Goal: Transaction & Acquisition: Purchase product/service

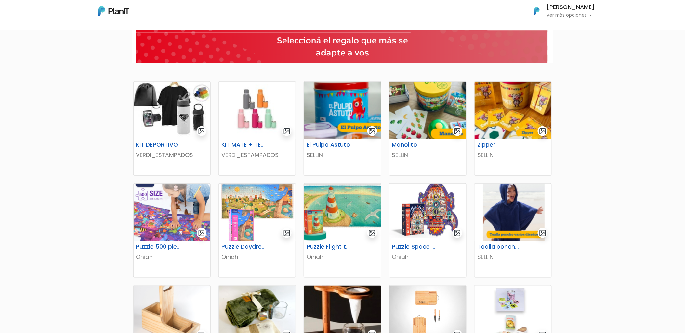
scroll to position [72, 0]
click at [541, 145] on div "KIT DEPORTIVO VERDI_ESTAMPADOS KIT MATE + TERMO VERDI_ESTAMPADOS El Pulpo Astut…" at bounding box center [342, 294] width 685 height 635
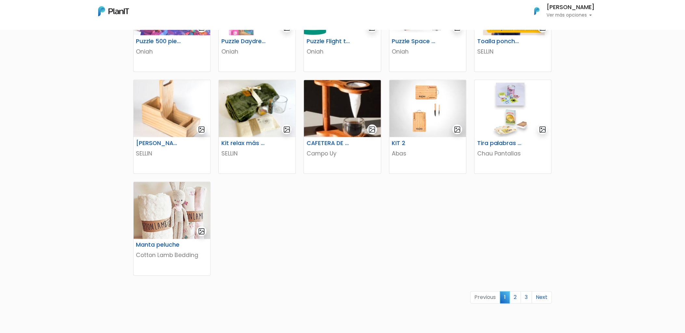
scroll to position [289, 0]
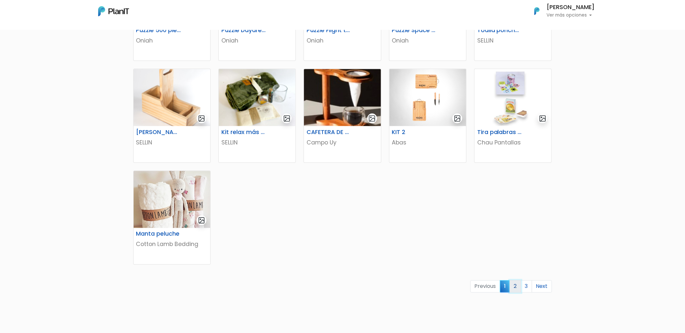
click at [516, 285] on link "2" at bounding box center [515, 287] width 11 height 12
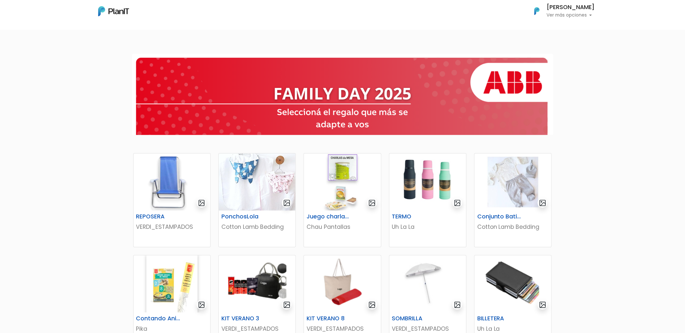
click at [616, 135] on div at bounding box center [342, 95] width 685 height 92
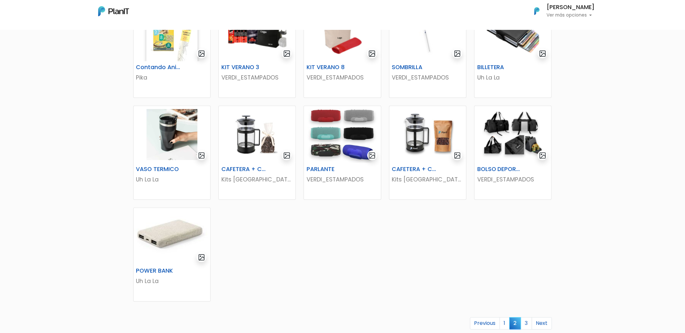
scroll to position [253, 0]
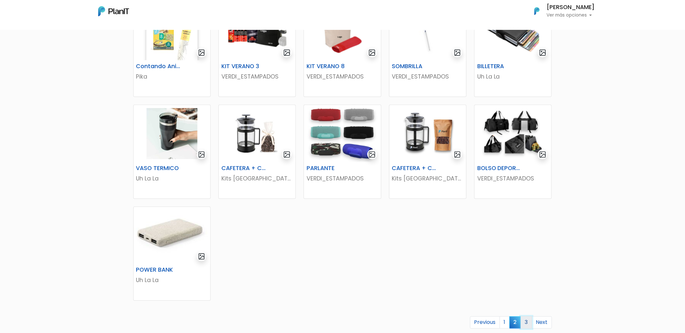
click at [527, 320] on link "3" at bounding box center [526, 323] width 11 height 12
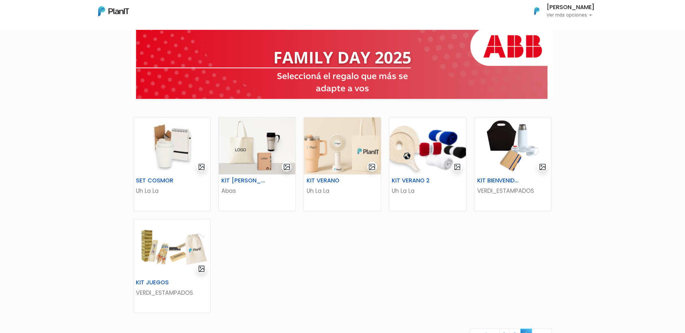
scroll to position [72, 0]
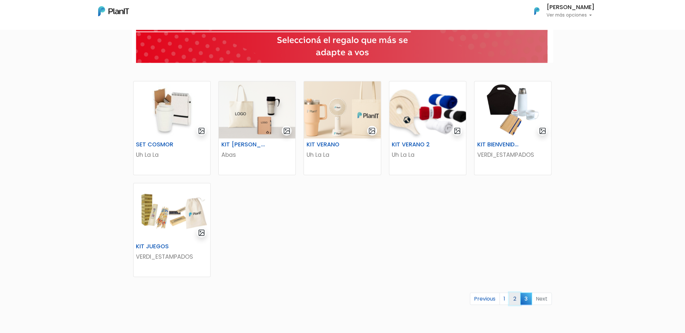
click at [515, 299] on link "2" at bounding box center [514, 299] width 11 height 12
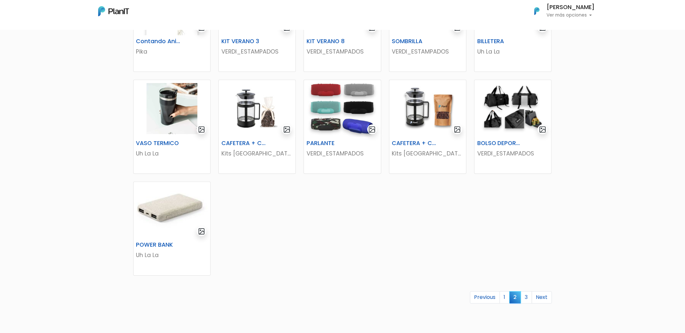
scroll to position [289, 0]
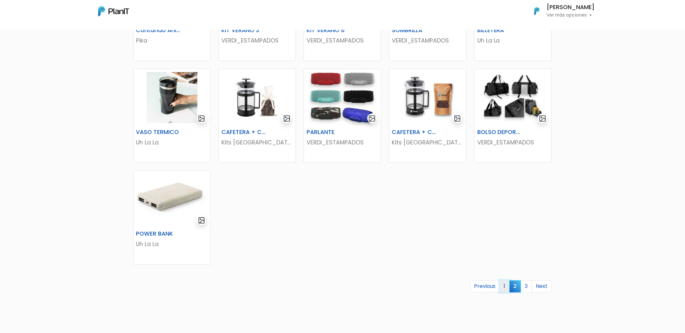
click at [502, 287] on link "1" at bounding box center [505, 287] width 10 height 12
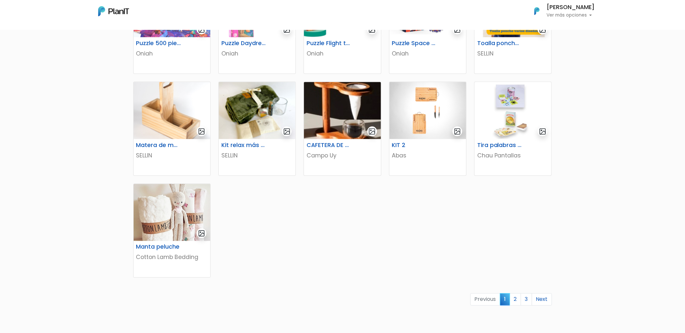
scroll to position [289, 0]
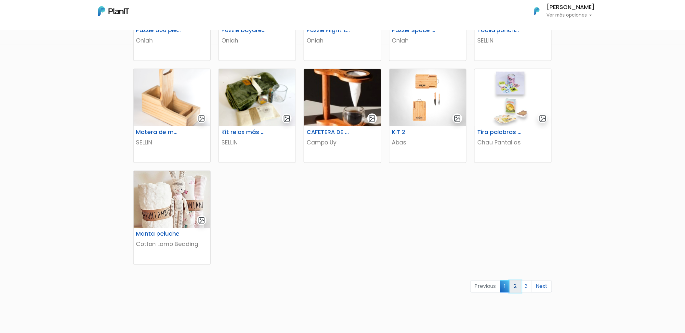
click at [516, 288] on link "2" at bounding box center [515, 287] width 11 height 12
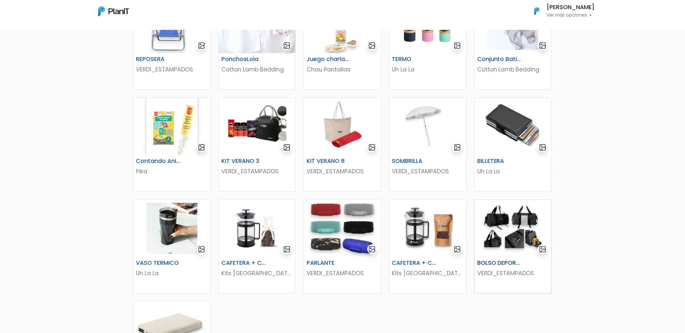
scroll to position [36, 0]
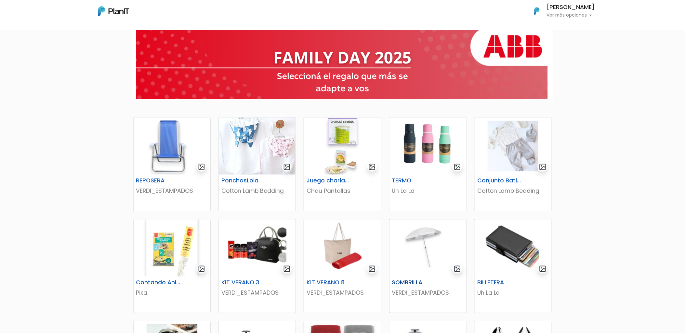
click at [425, 257] on img at bounding box center [427, 248] width 77 height 57
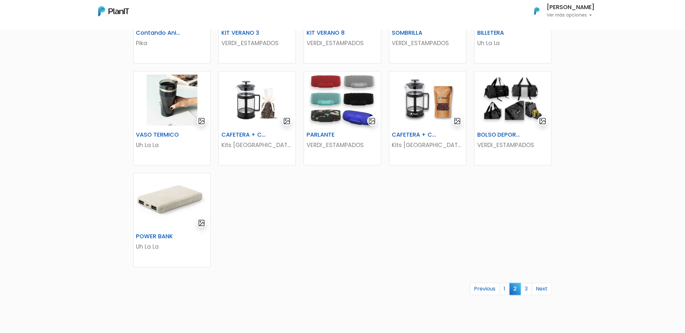
scroll to position [289, 0]
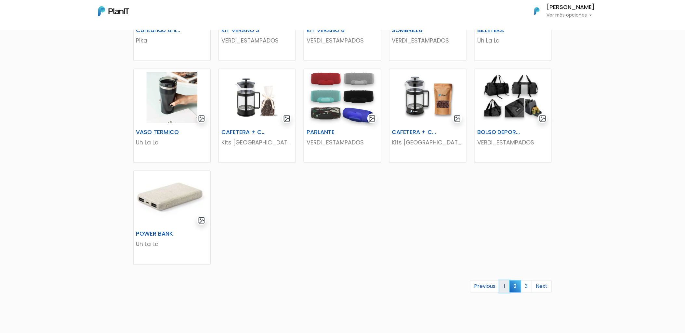
click at [505, 286] on link "1" at bounding box center [505, 287] width 10 height 12
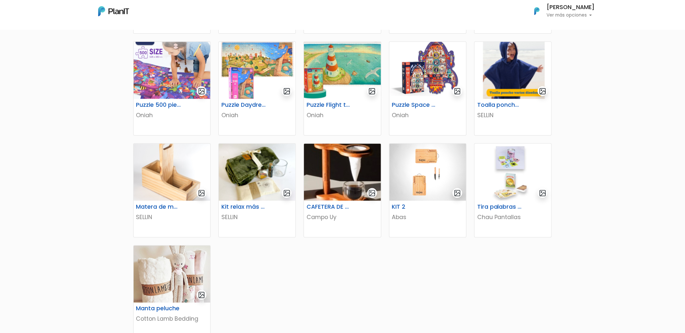
scroll to position [216, 0]
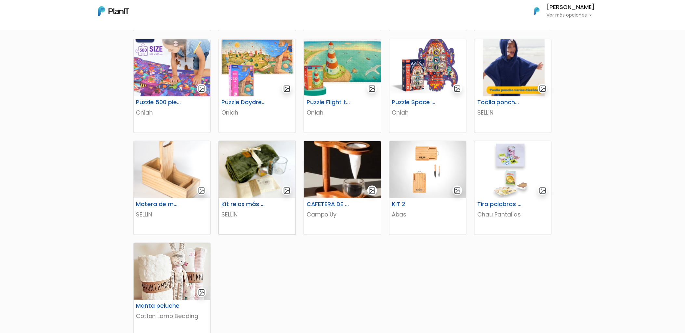
click at [248, 184] on img at bounding box center [257, 169] width 77 height 57
click at [438, 172] on img at bounding box center [427, 169] width 77 height 57
